Goal: Task Accomplishment & Management: Complete application form

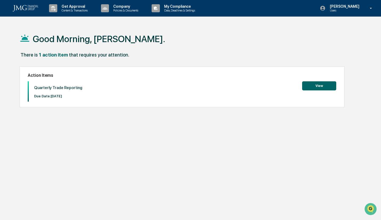
click at [317, 87] on button "View" at bounding box center [319, 85] width 34 height 9
click at [198, 111] on div "Good Morning, [PERSON_NAME]. There is 1 action item that requires your attentio…" at bounding box center [190, 135] width 359 height 220
click at [313, 82] on button "View" at bounding box center [319, 85] width 34 height 9
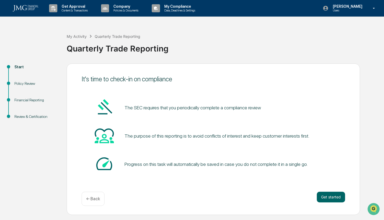
click at [323, 195] on button "Get started" at bounding box center [331, 197] width 28 height 11
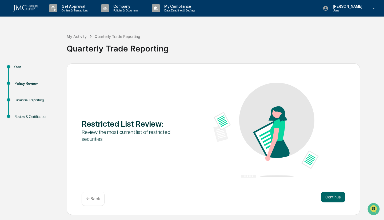
click at [335, 199] on button "Continue" at bounding box center [333, 197] width 24 height 11
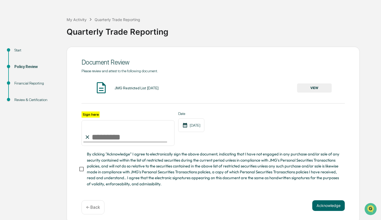
scroll to position [23, 0]
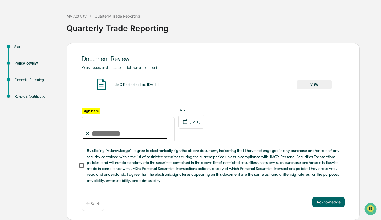
click at [105, 126] on input "Sign here" at bounding box center [128, 130] width 93 height 26
type input "**********"
click at [321, 201] on button "Acknowledge" at bounding box center [328, 202] width 33 height 11
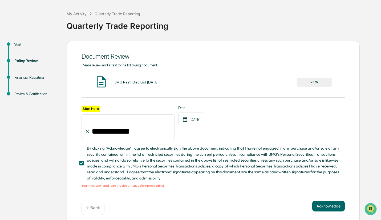
click at [129, 83] on div "JMG Restricted List [DATE]" at bounding box center [137, 82] width 44 height 4
click at [316, 80] on button "VIEW" at bounding box center [314, 82] width 35 height 9
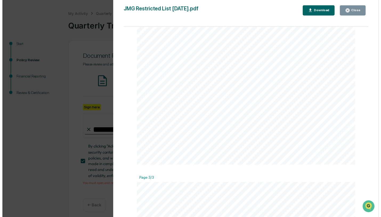
scroll to position [0, 0]
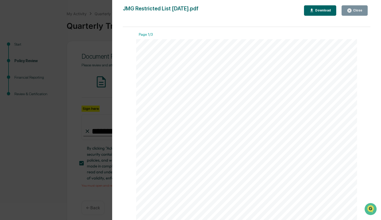
click at [349, 9] on icon "button" at bounding box center [349, 10] width 5 height 5
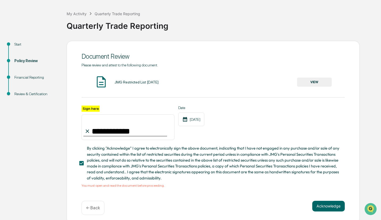
click at [331, 207] on button "Acknowledge" at bounding box center [328, 206] width 33 height 11
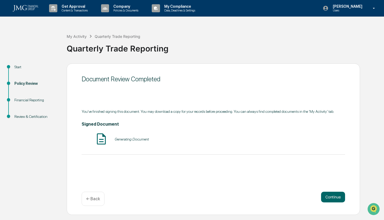
click at [127, 140] on div "Generating Document" at bounding box center [132, 139] width 34 height 4
click at [335, 199] on button "Continue" at bounding box center [333, 197] width 24 height 11
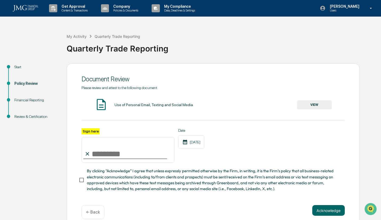
click at [312, 107] on button "VIEW" at bounding box center [314, 104] width 35 height 9
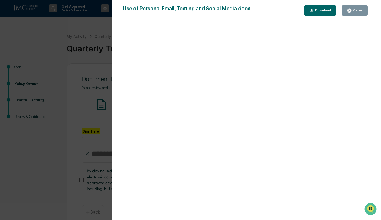
click at [353, 11] on div "Close" at bounding box center [357, 11] width 10 height 4
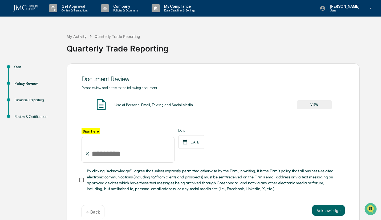
click at [117, 155] on input "Sign here" at bounding box center [128, 150] width 93 height 26
type input "**********"
click at [331, 214] on button "Acknowledge" at bounding box center [328, 210] width 33 height 11
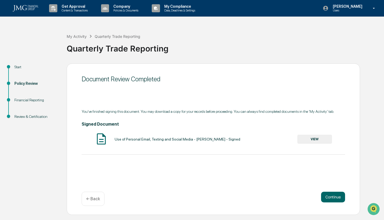
click at [336, 195] on button "Continue" at bounding box center [333, 197] width 24 height 11
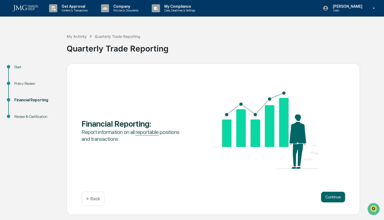
click at [340, 195] on button "Continue" at bounding box center [333, 197] width 24 height 11
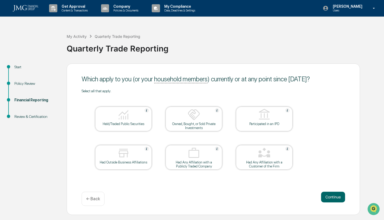
click at [118, 116] on img at bounding box center [123, 114] width 13 height 13
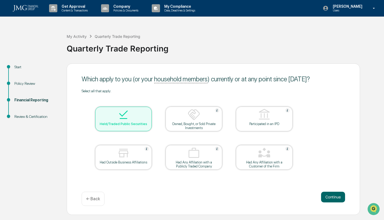
click at [332, 195] on button "Continue" at bounding box center [333, 197] width 24 height 11
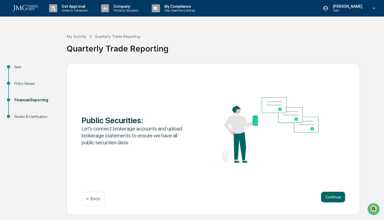
click at [324, 197] on button "Continue" at bounding box center [333, 197] width 24 height 11
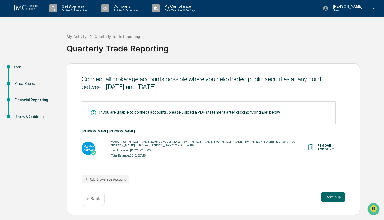
click at [329, 198] on button "Continue" at bounding box center [333, 197] width 24 height 11
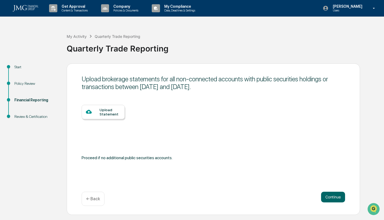
click at [331, 197] on button "Continue" at bounding box center [333, 197] width 24 height 11
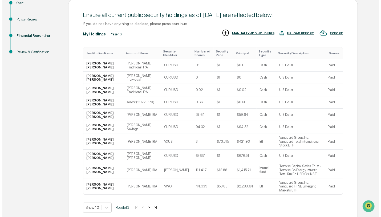
scroll to position [79, 0]
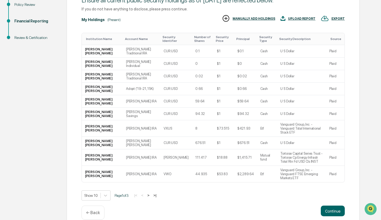
click at [332, 206] on button "Continue" at bounding box center [333, 211] width 24 height 11
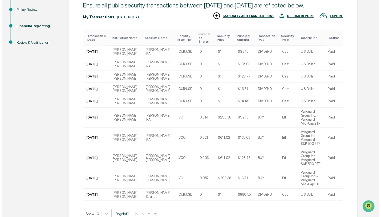
scroll to position [87, 0]
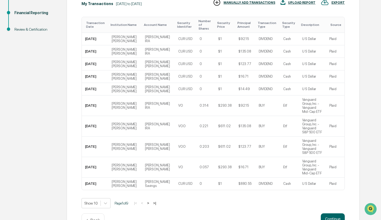
click at [332, 213] on button "Continue" at bounding box center [333, 218] width 24 height 11
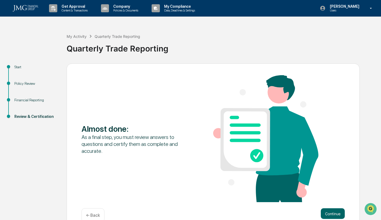
scroll to position [12, 0]
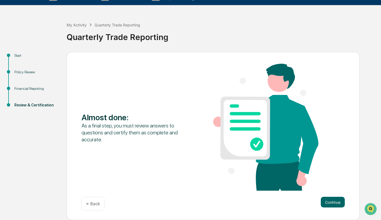
click at [330, 202] on button "Continue" at bounding box center [333, 202] width 24 height 11
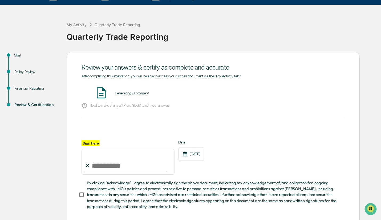
click at [116, 160] on input "Sign here" at bounding box center [128, 162] width 93 height 26
type input "**********"
click at [318, 92] on button "VIEW" at bounding box center [314, 93] width 35 height 9
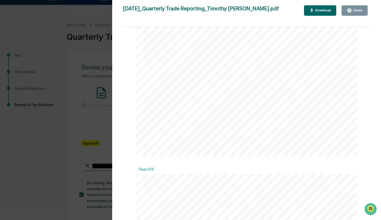
scroll to position [1599, 0]
click at [354, 11] on div "Close" at bounding box center [357, 11] width 10 height 4
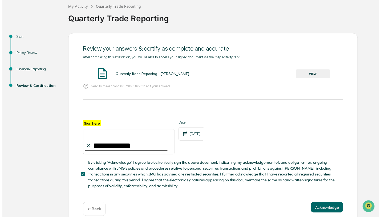
scroll to position [40, 0]
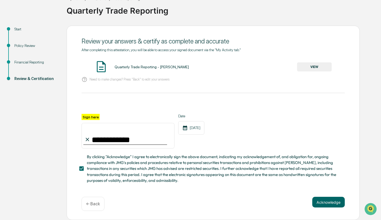
click at [323, 202] on button "Acknowledge" at bounding box center [328, 202] width 33 height 11
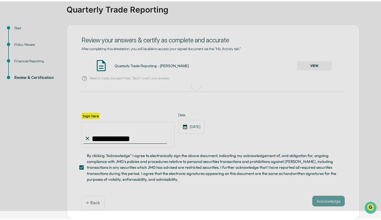
scroll to position [0, 0]
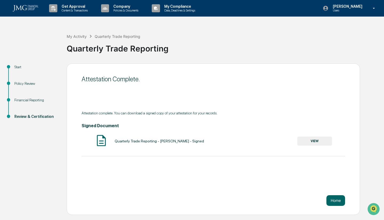
click at [334, 200] on button "Home" at bounding box center [335, 200] width 19 height 11
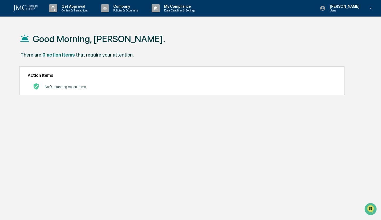
click at [29, 9] on img at bounding box center [26, 8] width 26 height 6
click at [29, 7] on img at bounding box center [26, 8] width 26 height 6
